Goal: Information Seeking & Learning: Compare options

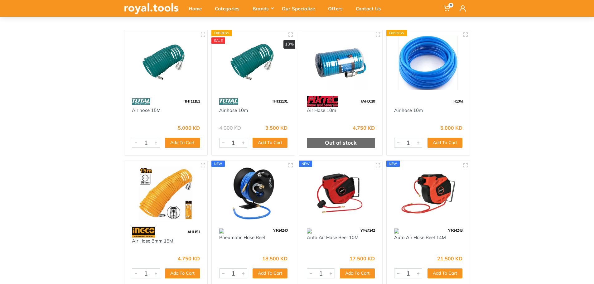
scroll to position [62, 0]
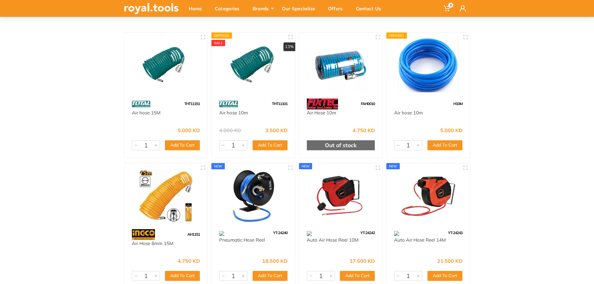
click at [171, 62] on img at bounding box center [166, 65] width 72 height 54
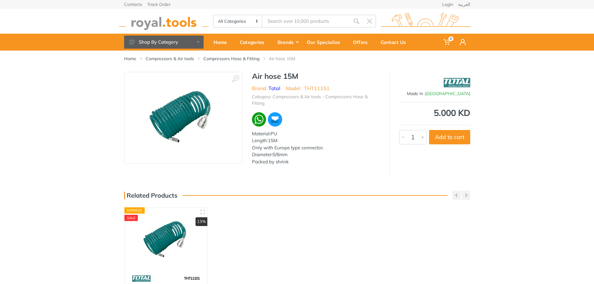
click at [166, 229] on img at bounding box center [165, 239] width 71 height 53
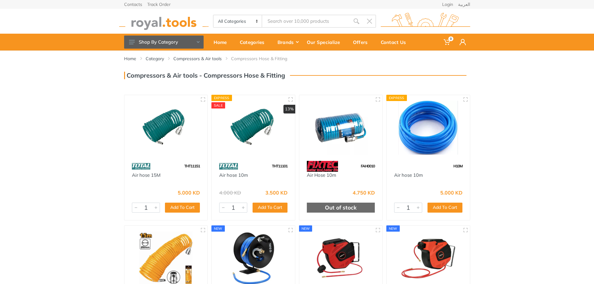
click at [417, 138] on img at bounding box center [428, 128] width 72 height 54
